Goal: Check status

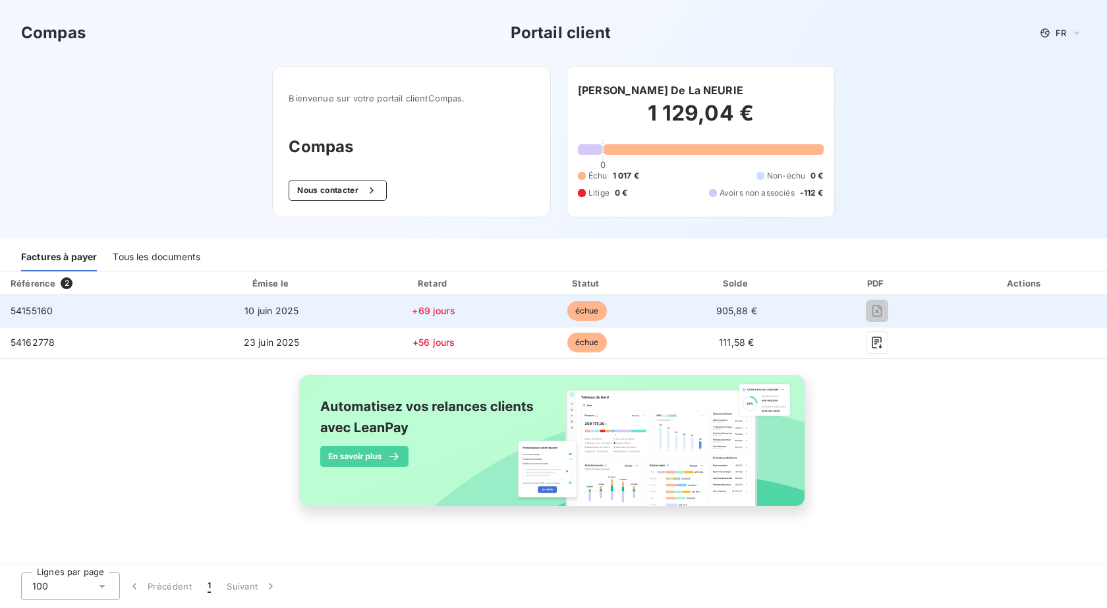
click at [34, 314] on span "54155160" at bounding box center [32, 310] width 42 height 11
click at [594, 313] on span "échue" at bounding box center [587, 311] width 40 height 20
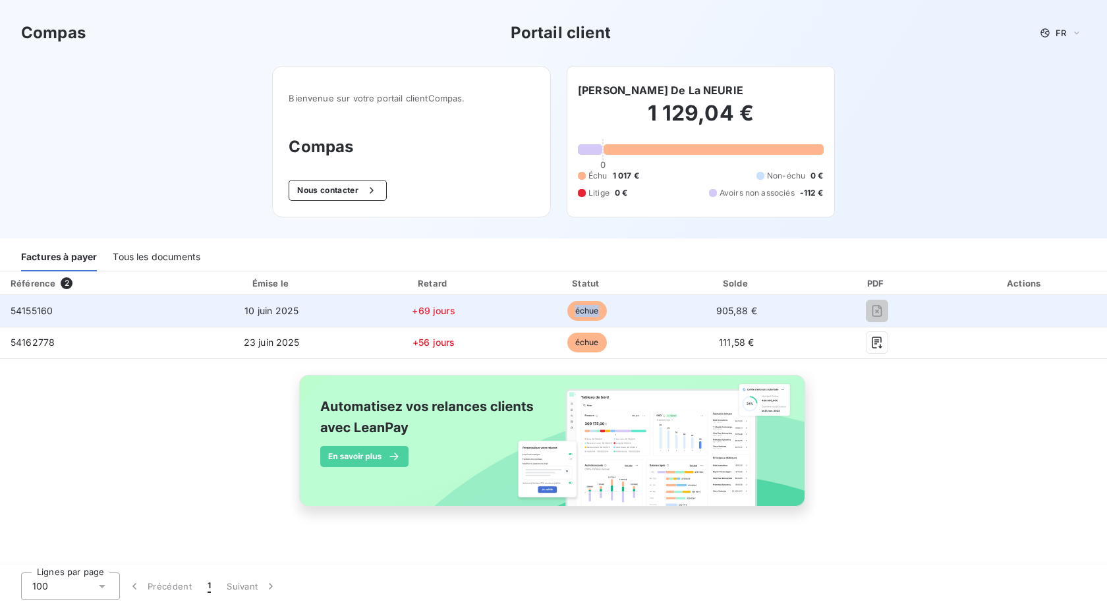
click at [594, 313] on span "échue" at bounding box center [587, 311] width 40 height 20
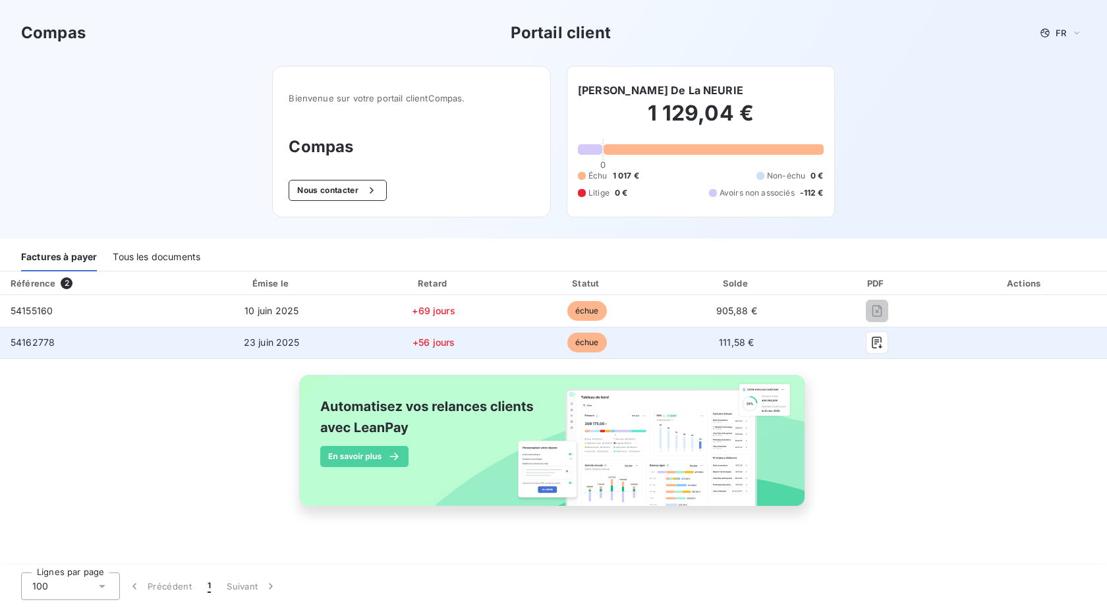
click at [584, 345] on span "échue" at bounding box center [587, 343] width 40 height 20
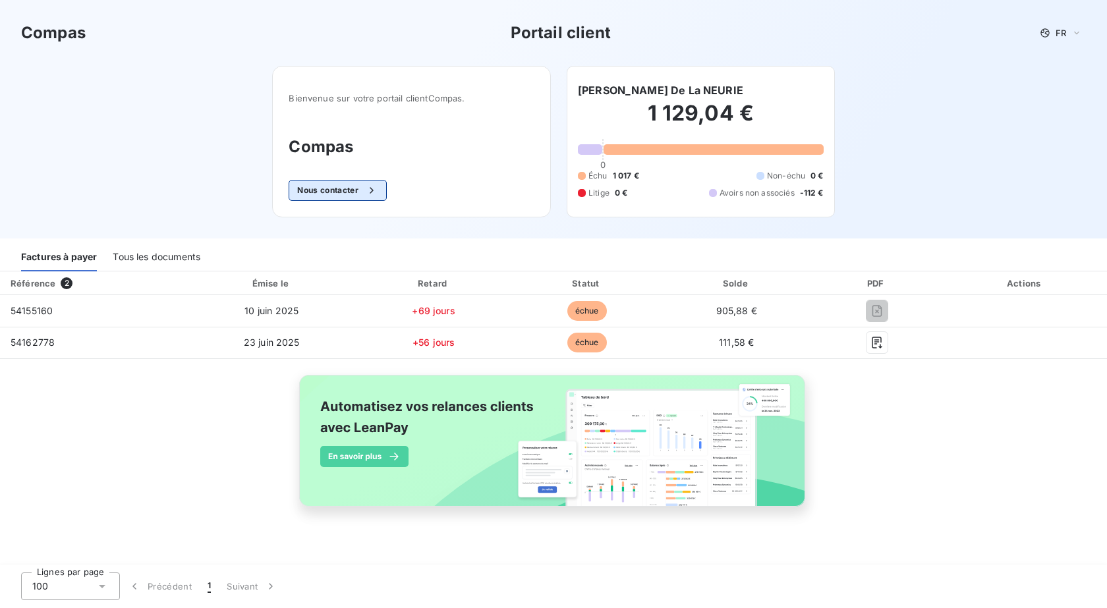
click at [329, 189] on button "Nous contacter" at bounding box center [338, 190] width 98 height 21
